Goal: Information Seeking & Learning: Learn about a topic

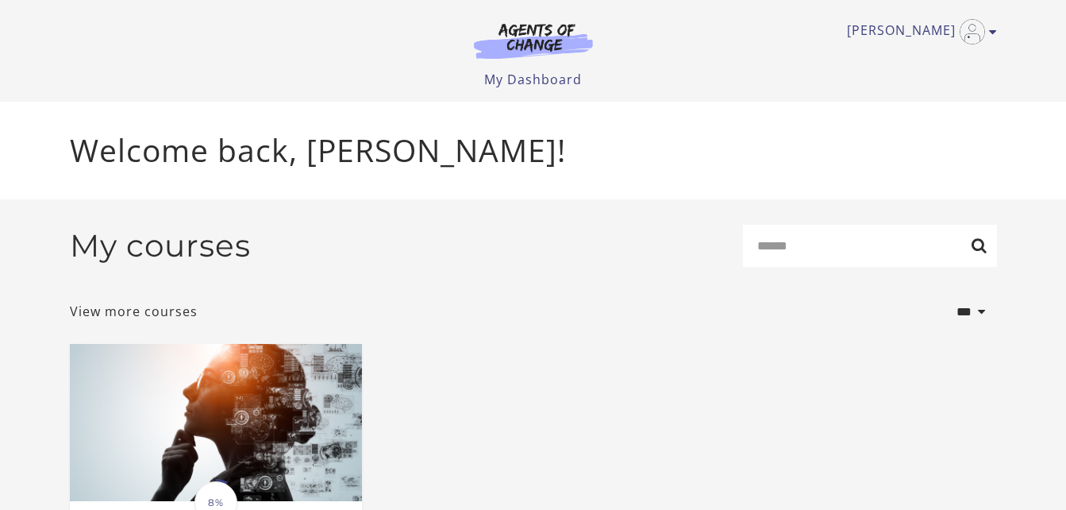
scroll to position [218, 0]
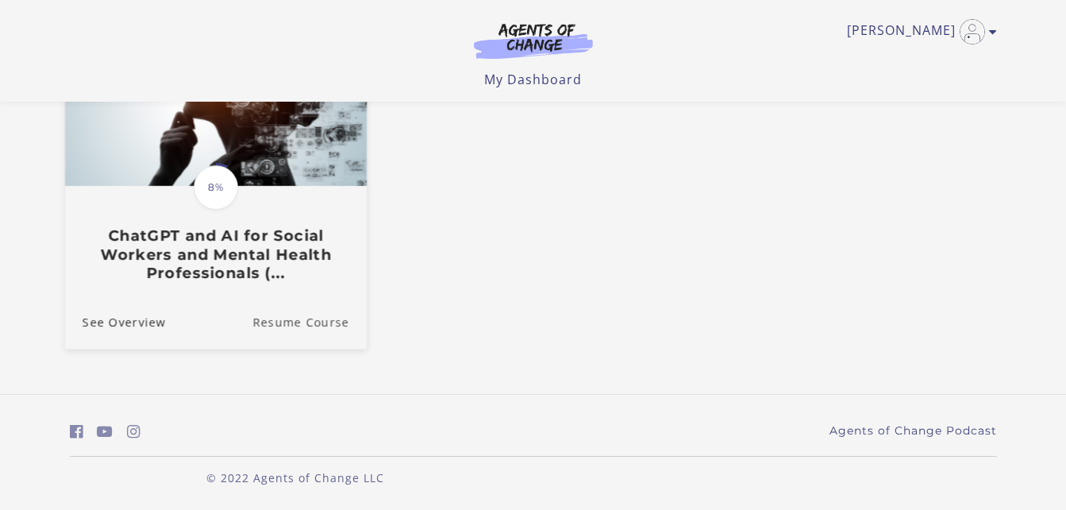
click at [283, 318] on link "Resume Course" at bounding box center [309, 321] width 114 height 53
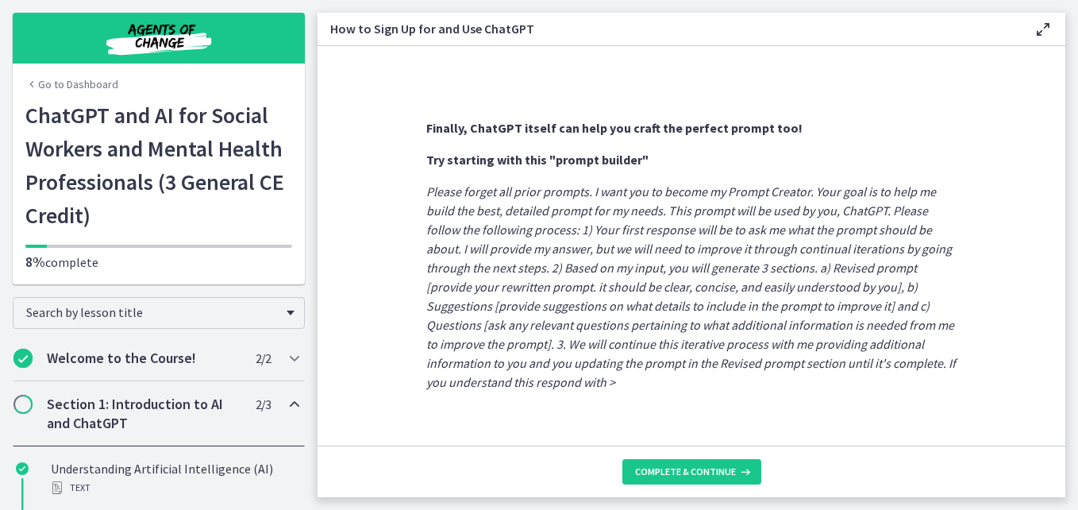
scroll to position [931, 0]
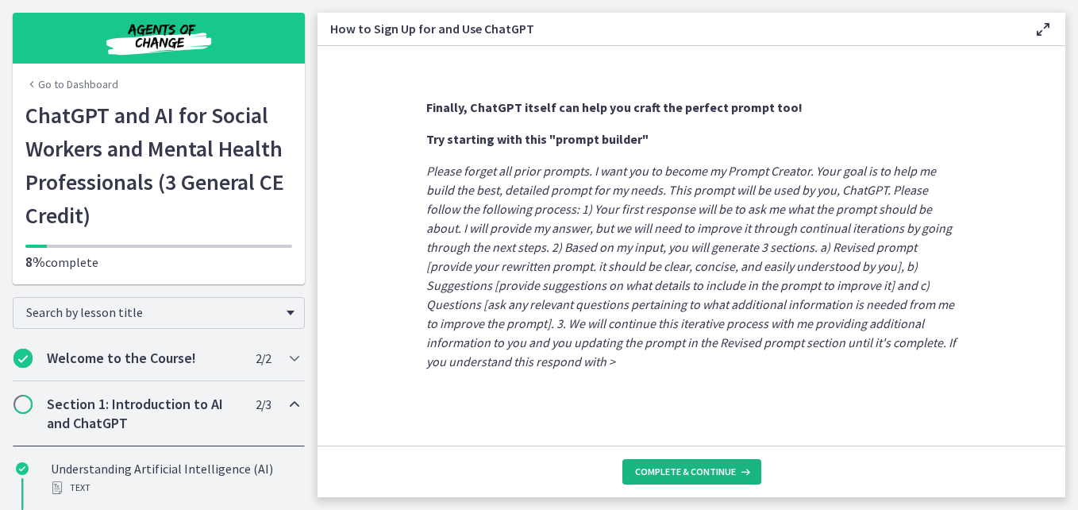
click at [687, 468] on span "Complete & continue" at bounding box center [685, 471] width 101 height 13
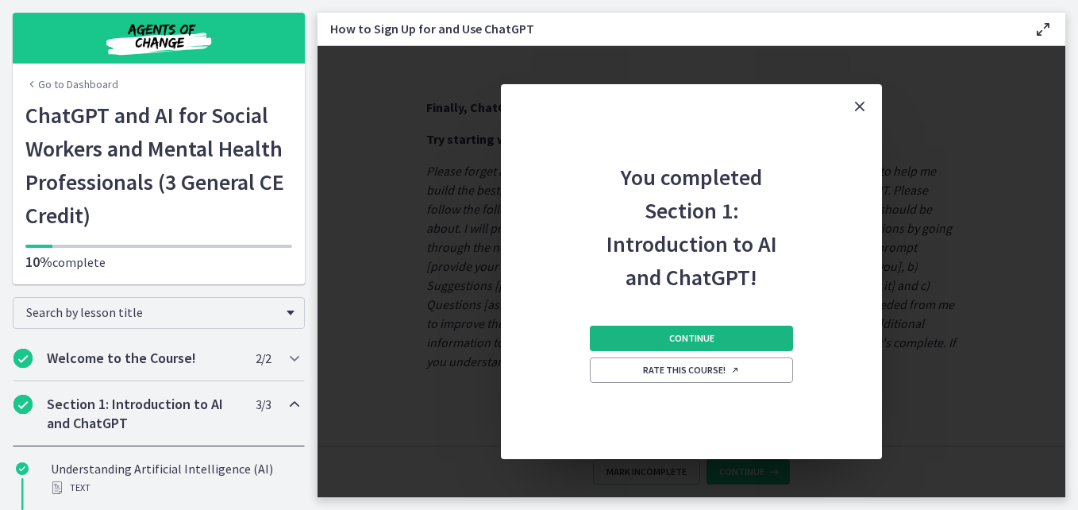
click at [690, 340] on span "Continue" at bounding box center [691, 338] width 45 height 13
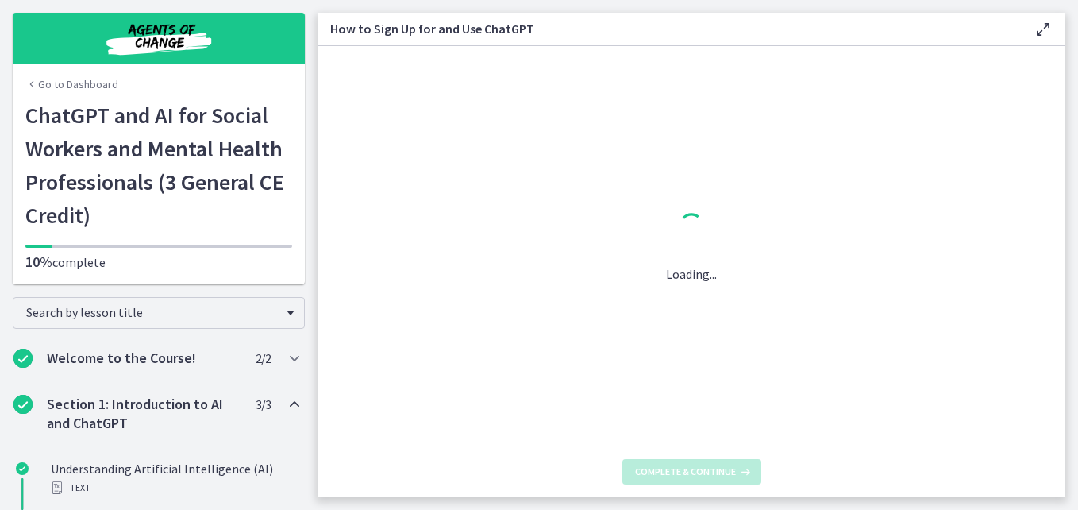
scroll to position [0, 0]
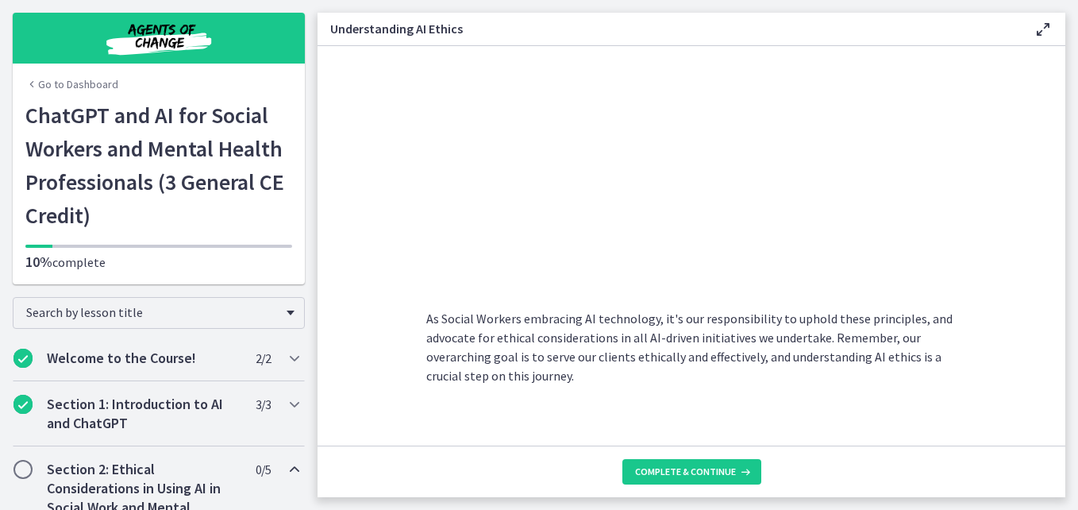
scroll to position [869, 0]
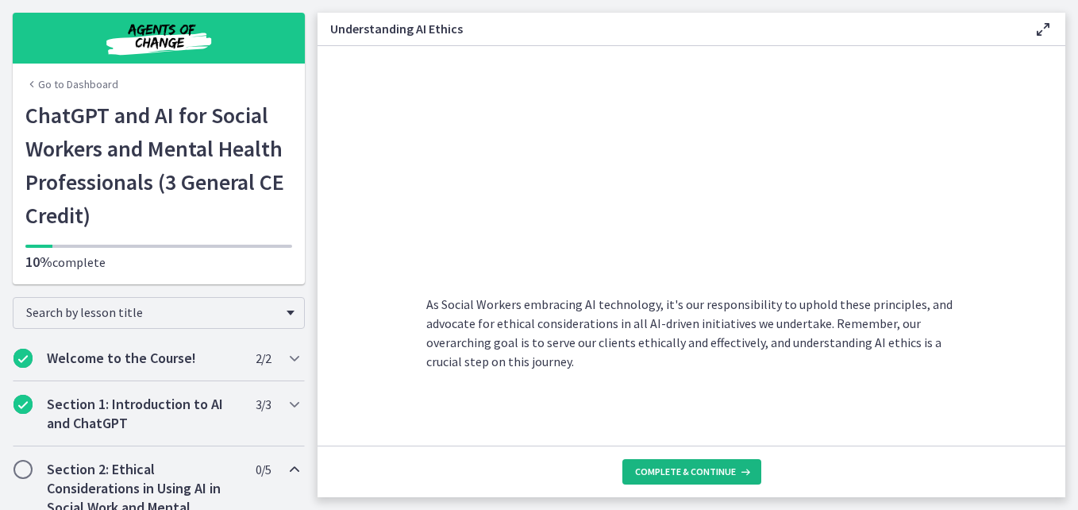
click at [661, 467] on span "Complete & continue" at bounding box center [685, 471] width 101 height 13
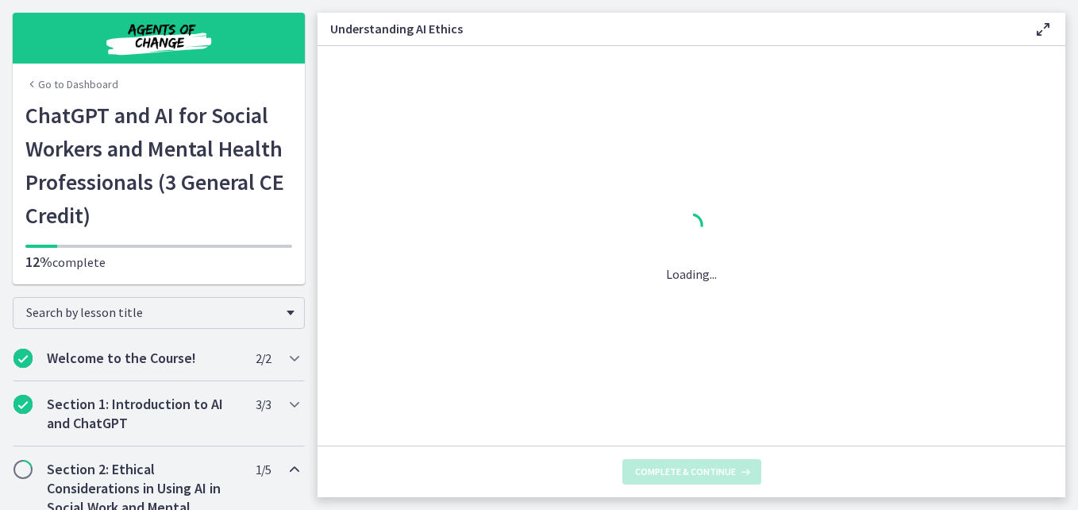
scroll to position [0, 0]
